Goal: Book appointment/travel/reservation

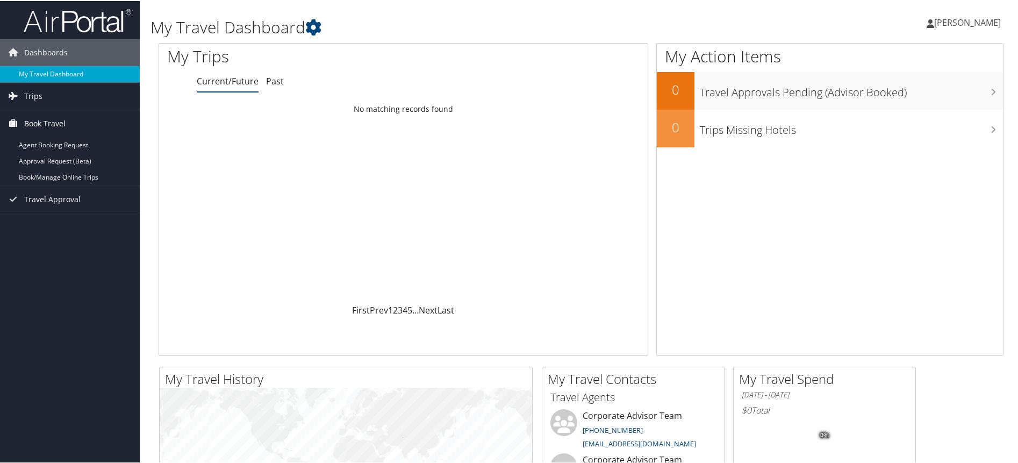
click at [51, 122] on span "Book Travel" at bounding box center [44, 122] width 41 height 27
click at [48, 119] on span "Book Travel" at bounding box center [44, 122] width 41 height 27
click at [34, 97] on span "Trips" at bounding box center [33, 95] width 18 height 27
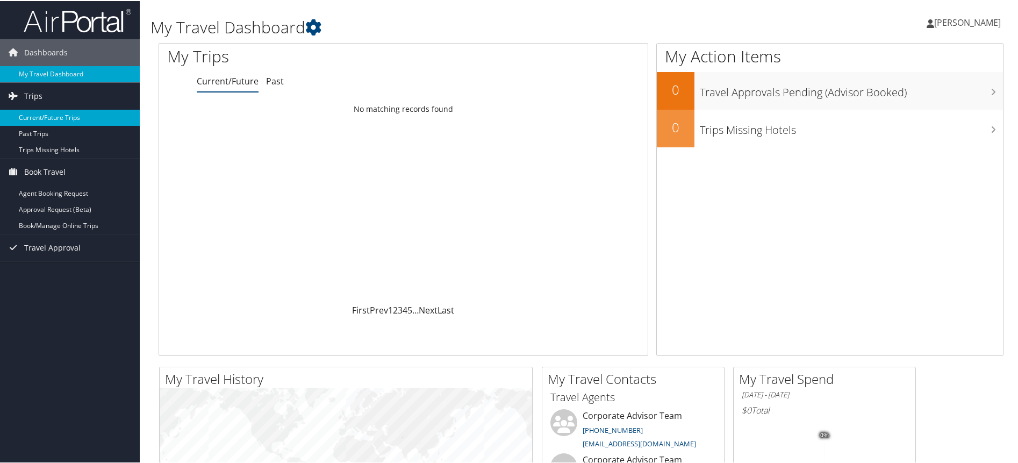
click at [57, 119] on link "Current/Future Trips" at bounding box center [70, 117] width 140 height 16
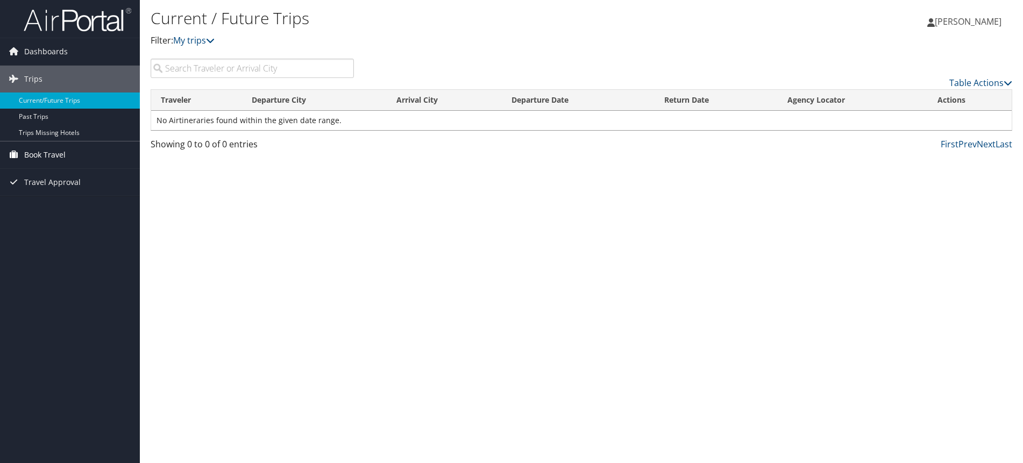
click at [61, 157] on span "Book Travel" at bounding box center [44, 154] width 41 height 27
click at [81, 209] on link "Book/Manage Online Trips" at bounding box center [70, 209] width 140 height 16
